Goal: Task Accomplishment & Management: Manage account settings

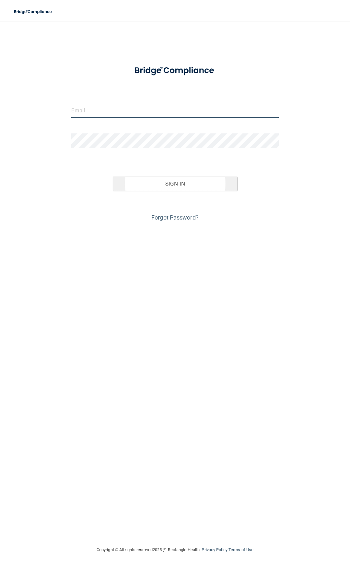
type input "[EMAIL_ADDRESS][DOMAIN_NAME]"
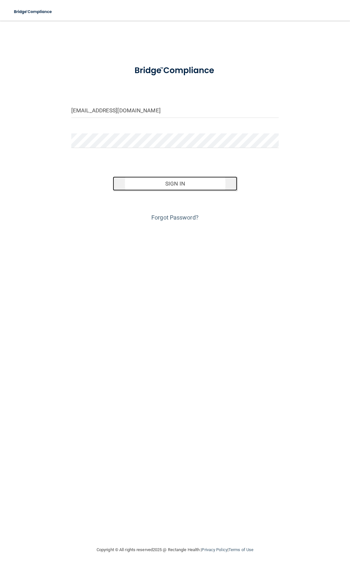
click at [165, 185] on button "Sign In" at bounding box center [175, 184] width 124 height 14
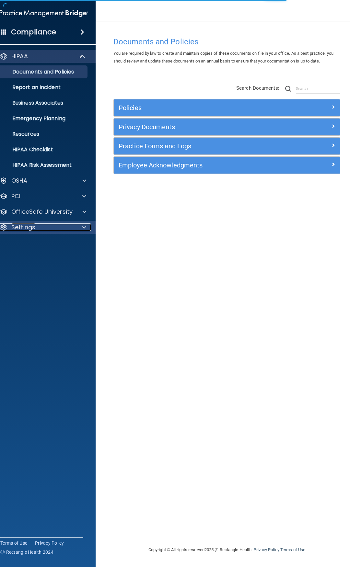
click at [31, 231] on p "Settings" at bounding box center [23, 228] width 24 height 8
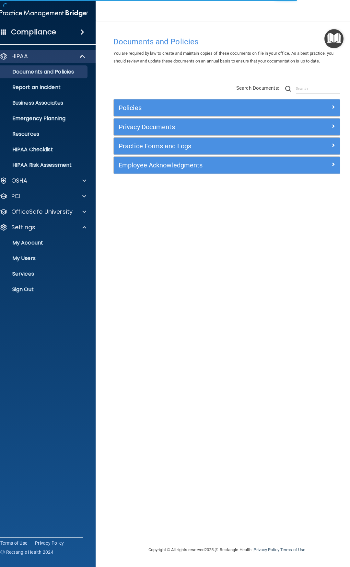
click at [33, 265] on ul "My Account My Users Services Sign Out" at bounding box center [43, 265] width 117 height 62
click at [33, 262] on p "My Users" at bounding box center [40, 258] width 88 height 6
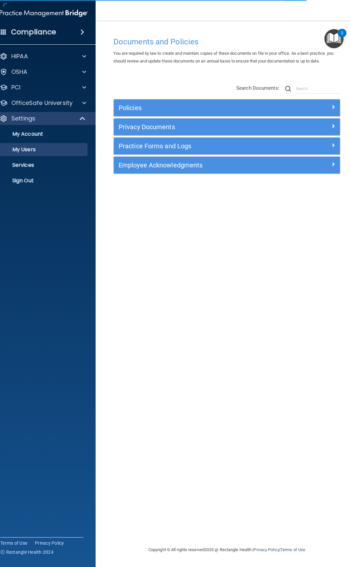
select select "20"
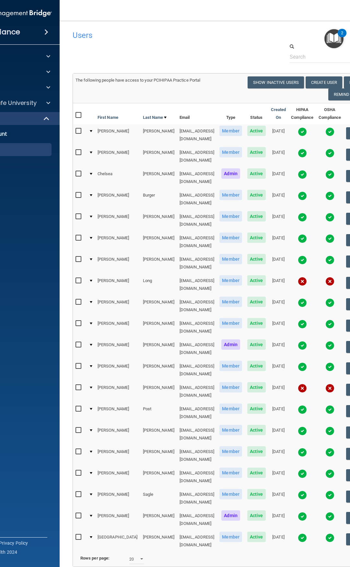
select select "20"
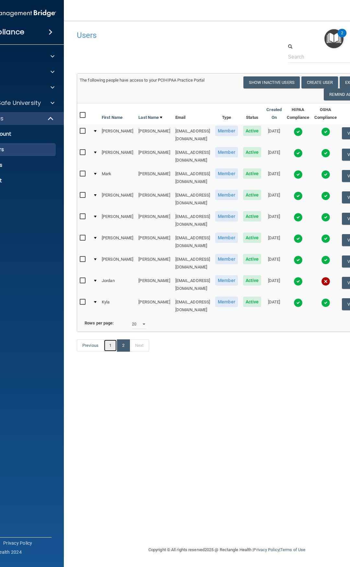
click at [117, 339] on link "1" at bounding box center [110, 345] width 13 height 12
select select "20"
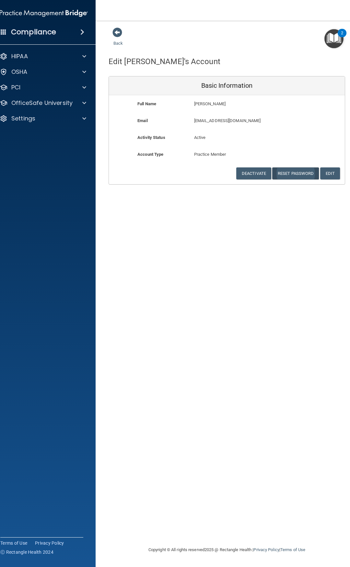
click at [294, 167] on div "Full Name [PERSON_NAME] [PERSON_NAME] Last Name [PERSON_NAME] Email [EMAIL_ADDR…" at bounding box center [227, 139] width 236 height 89
click at [294, 169] on button "Reset Password" at bounding box center [295, 173] width 47 height 12
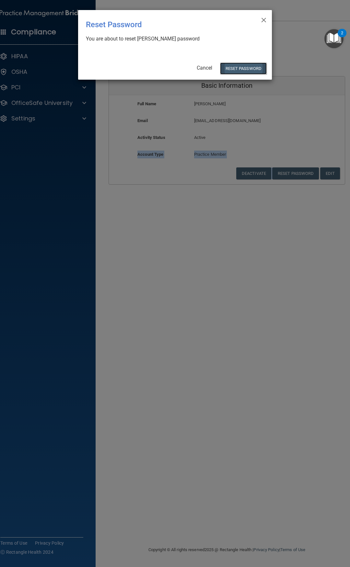
click at [249, 70] on button "Reset Password" at bounding box center [243, 69] width 47 height 12
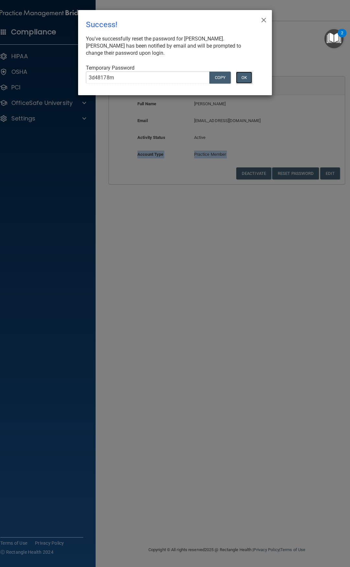
click at [242, 78] on button "OK" at bounding box center [244, 78] width 16 height 12
